Goal: Navigation & Orientation: Go to known website

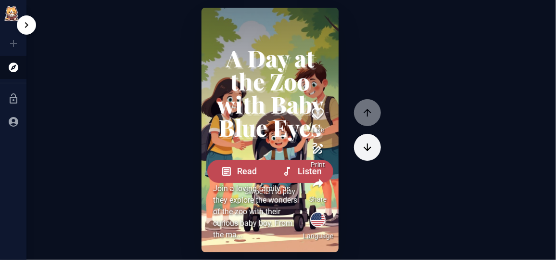
click at [13, 40] on ul "Create Minitale iOS & Android App Explore Log In Signup" at bounding box center [13, 82] width 26 height 110
click at [9, 62] on icon at bounding box center [14, 68] width 12 height 12
click at [12, 120] on icon at bounding box center [14, 122] width 12 height 12
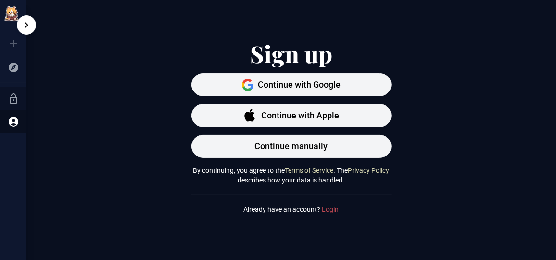
click at [9, 96] on icon at bounding box center [14, 99] width 12 height 12
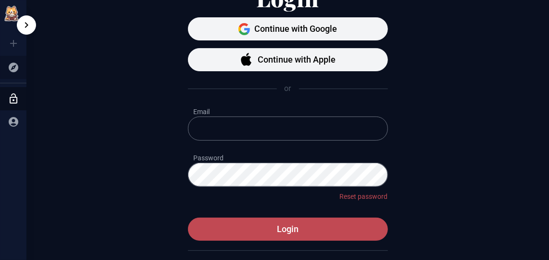
click at [16, 64] on icon at bounding box center [14, 68] width 10 height 10
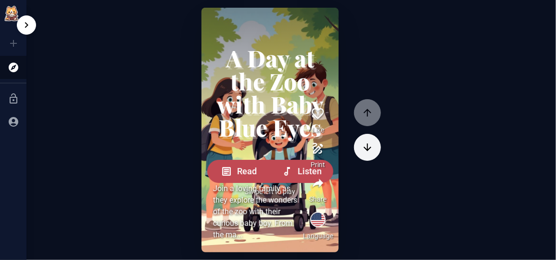
click at [14, 43] on ul "Create Minitale iOS & Android App Explore Log In Signup" at bounding box center [13, 82] width 26 height 110
click at [12, 95] on icon at bounding box center [14, 98] width 8 height 10
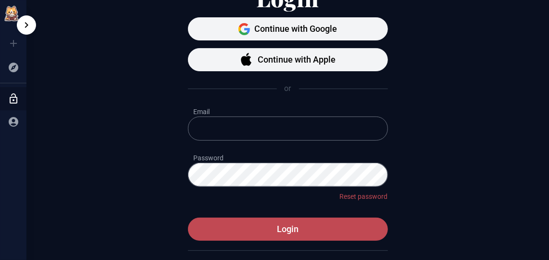
click at [11, 103] on icon at bounding box center [14, 99] width 12 height 12
click at [11, 116] on icon at bounding box center [14, 122] width 12 height 12
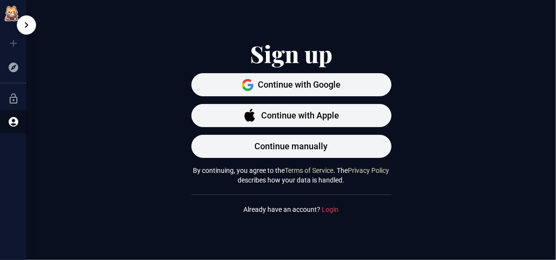
click at [10, 41] on ul "Create Minitale iOS & Android App Explore Log In Signup" at bounding box center [13, 82] width 26 height 110
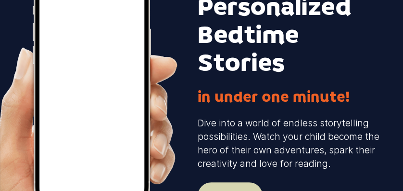
scroll to position [128, 0]
